Goal: Information Seeking & Learning: Understand process/instructions

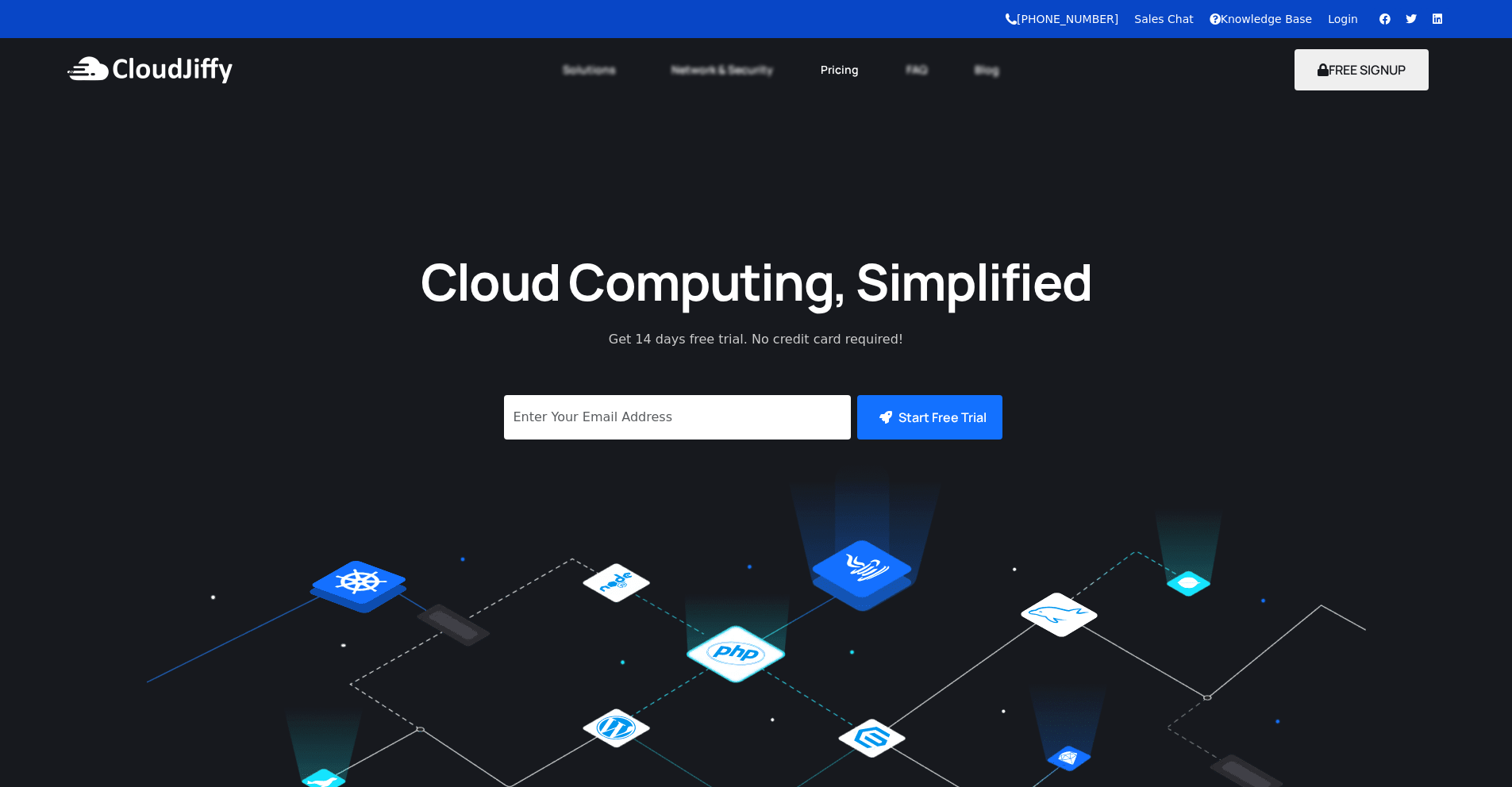
click at [841, 63] on link "Pricing" at bounding box center [839, 69] width 86 height 35
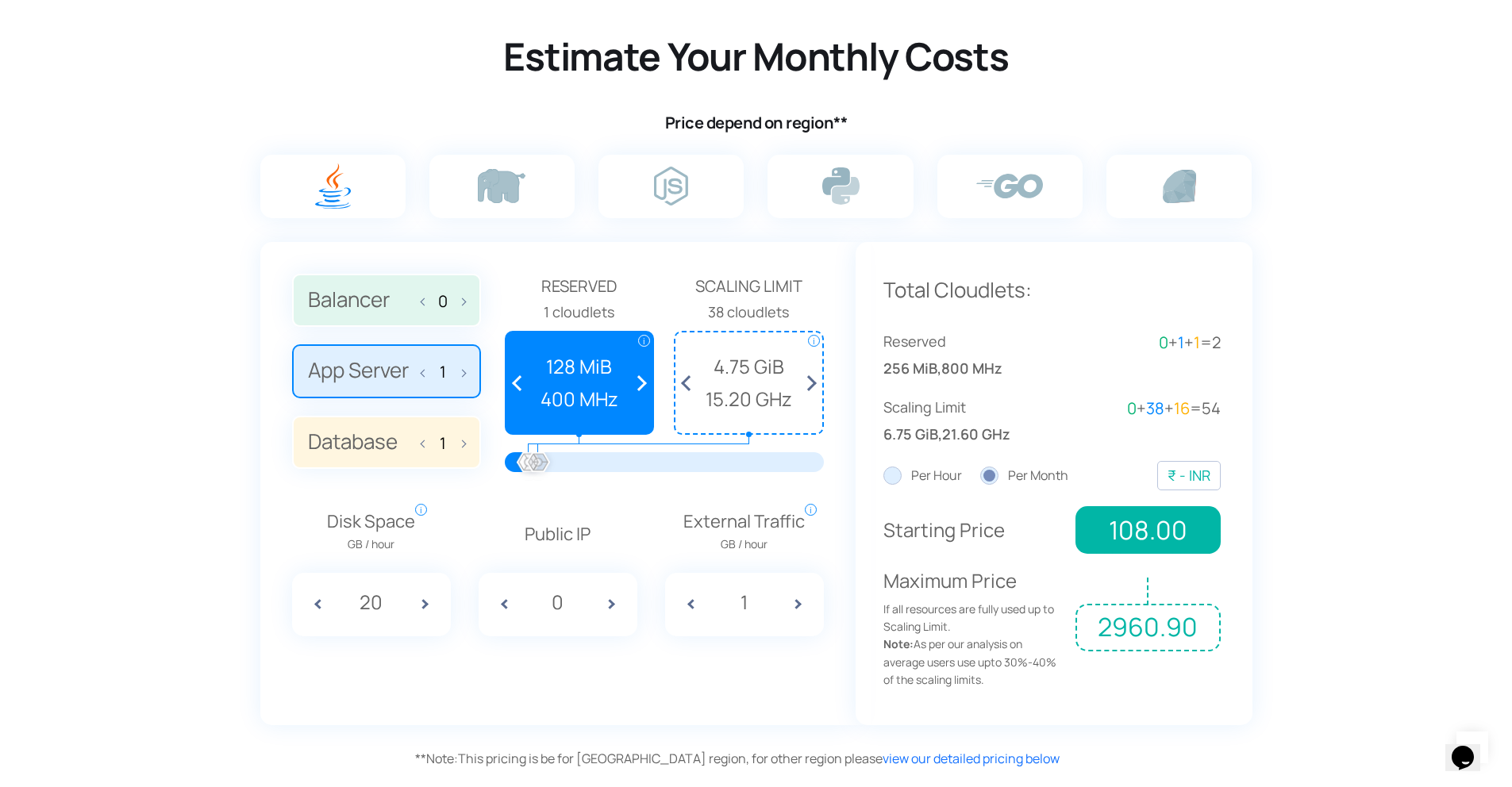
click at [538, 469] on div at bounding box center [537, 463] width 35 height 35
click at [539, 465] on div at bounding box center [537, 463] width 35 height 35
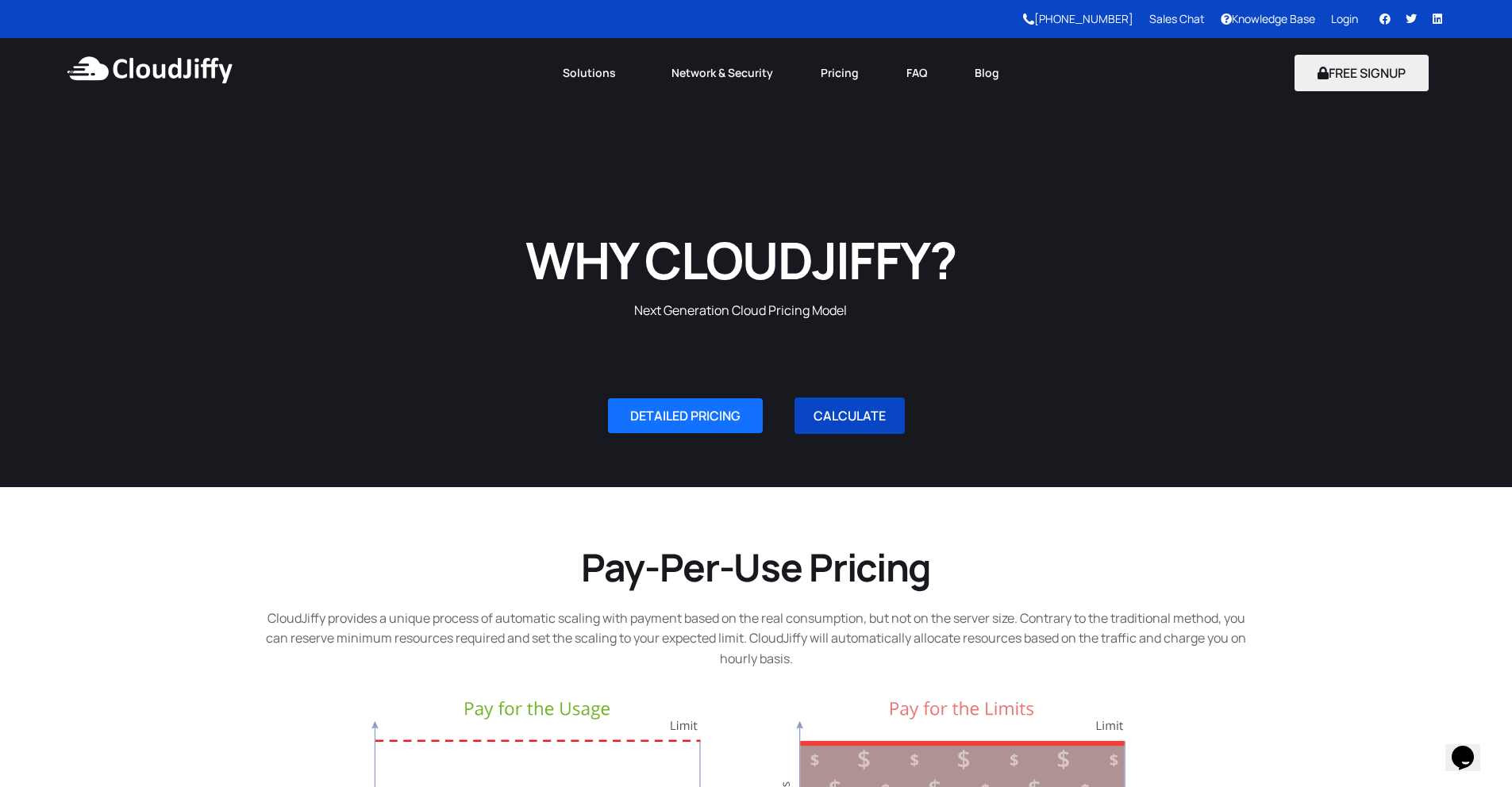
click at [830, 419] on link "CALCULATE" at bounding box center [850, 415] width 111 height 37
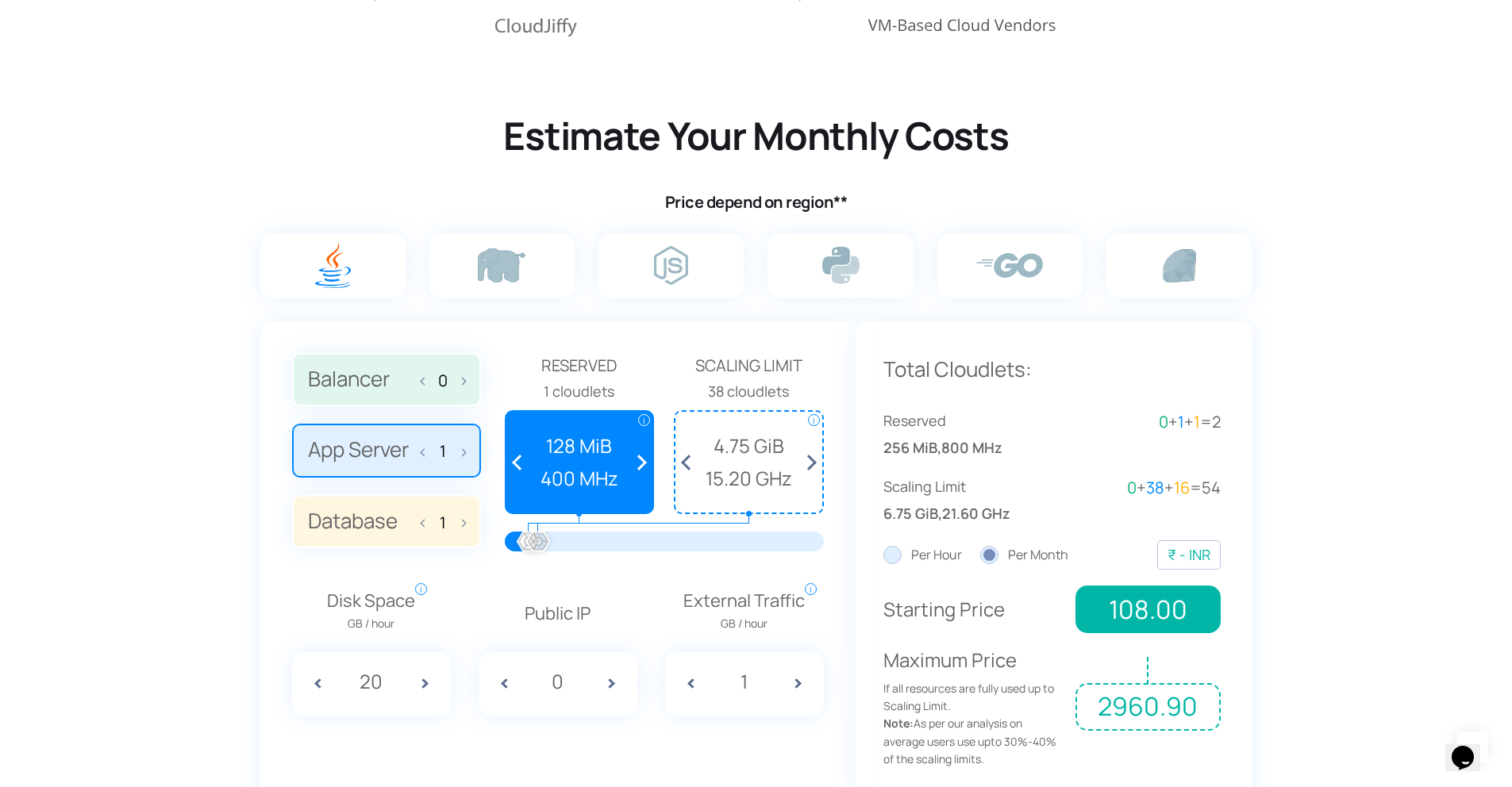
scroll to position [974, 0]
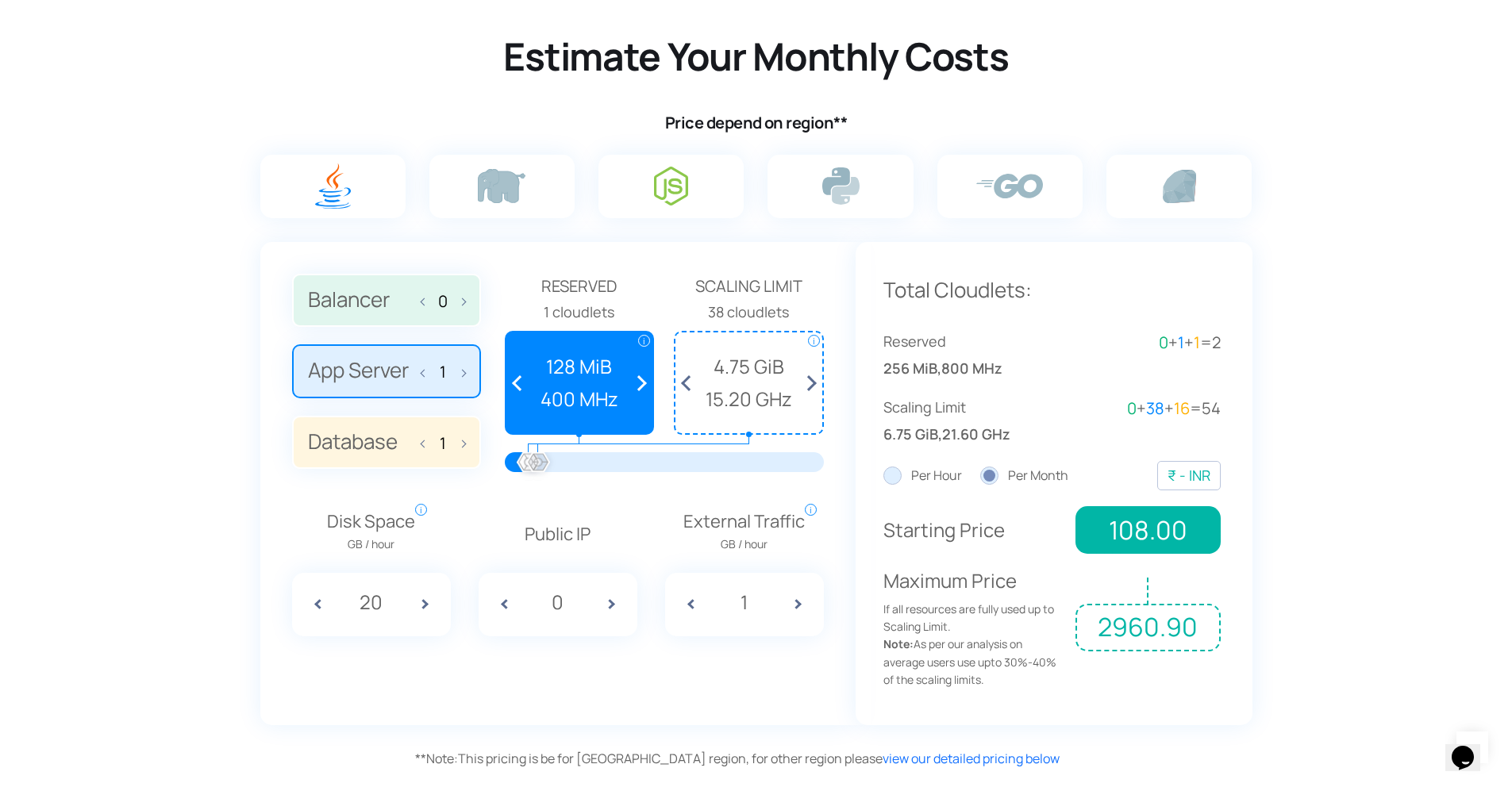
click at [648, 180] on label at bounding box center [672, 186] width 146 height 63
click at [0, 0] on input "radio" at bounding box center [0, 0] width 0 height 0
drag, startPoint x: 530, startPoint y: 466, endPoint x: 602, endPoint y: 463, distance: 72.1
click at [602, 463] on div at bounding box center [602, 463] width 35 height 35
drag, startPoint x: 600, startPoint y: 463, endPoint x: 589, endPoint y: 471, distance: 13.6
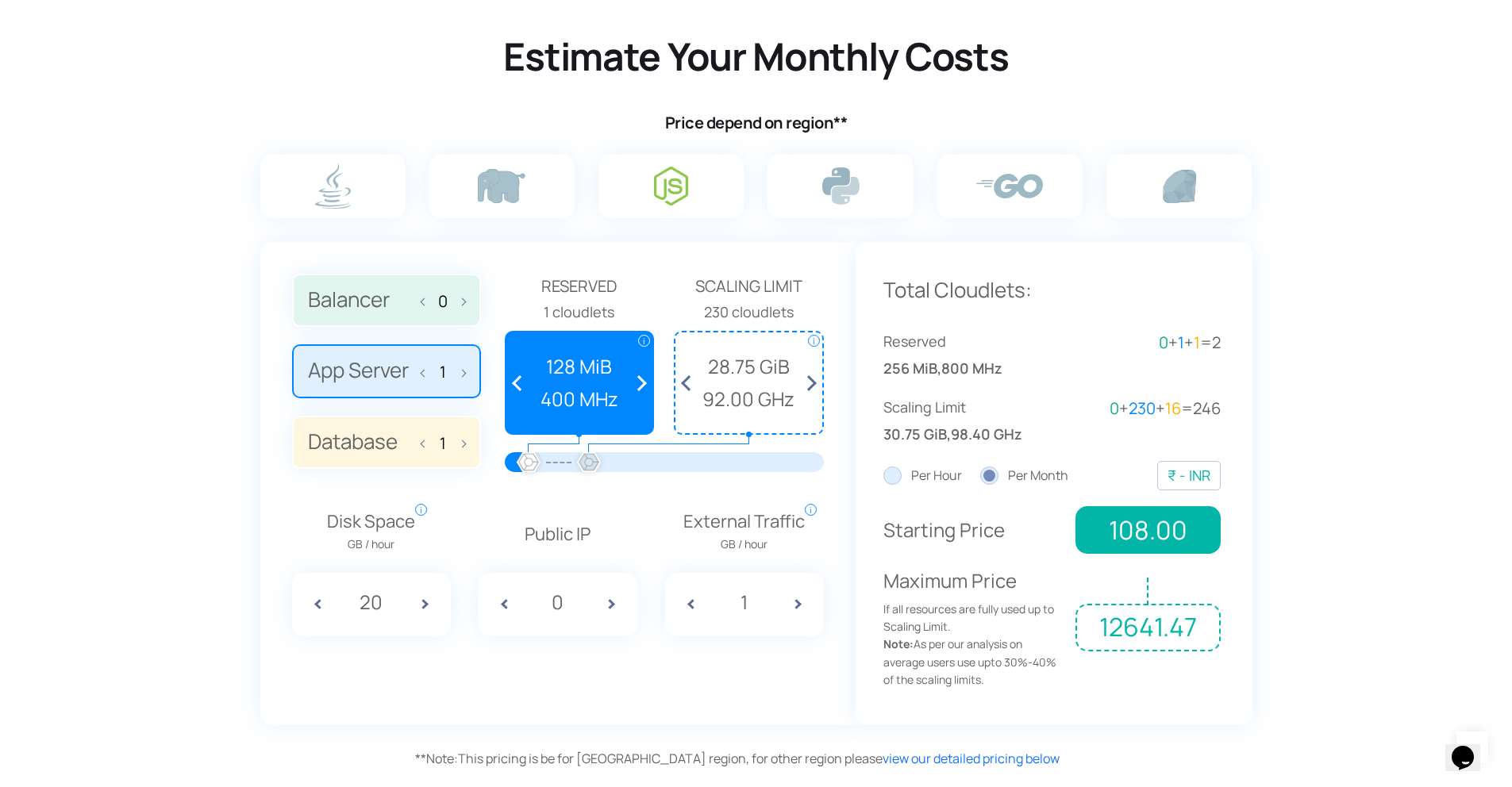
click at [589, 471] on div at bounding box center [589, 463] width 35 height 35
